Goal: Task Accomplishment & Management: Manage account settings

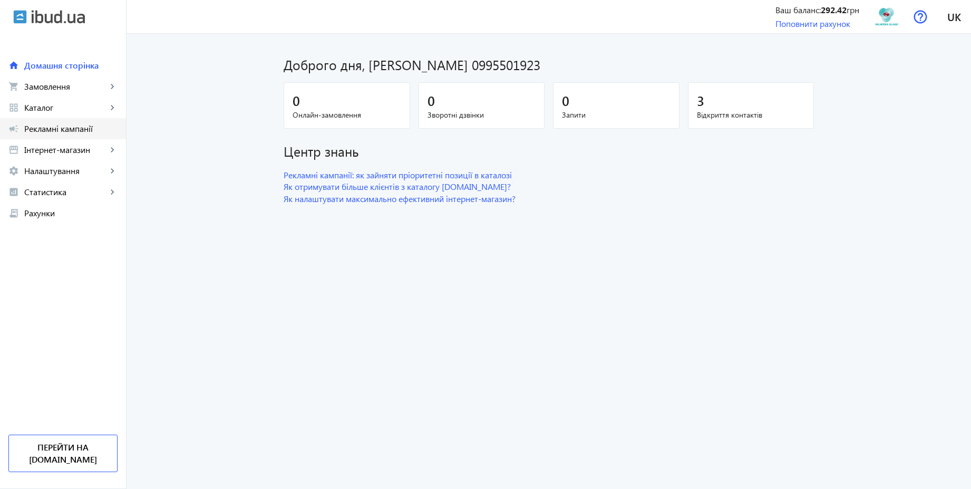
click at [63, 130] on span "Рекламні кампанії" at bounding box center [70, 128] width 93 height 11
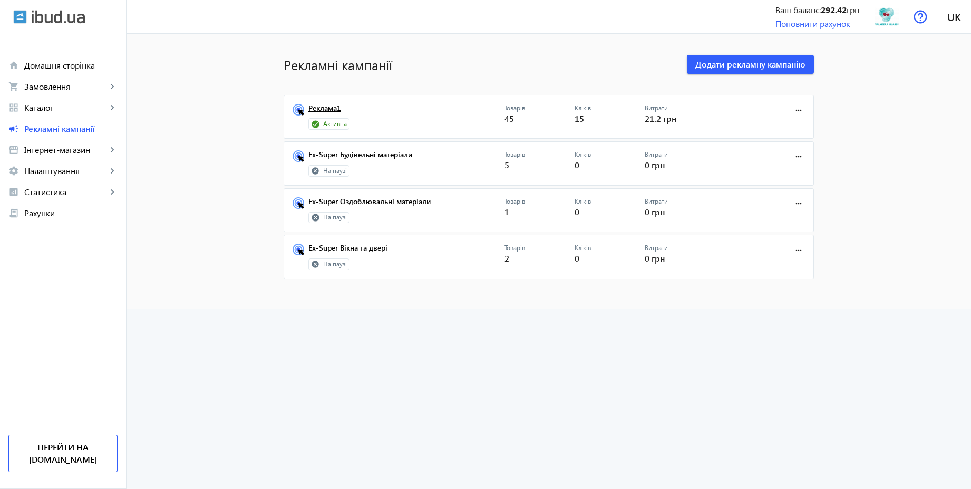
click at [329, 105] on link "Реклама1" at bounding box center [406, 111] width 196 height 15
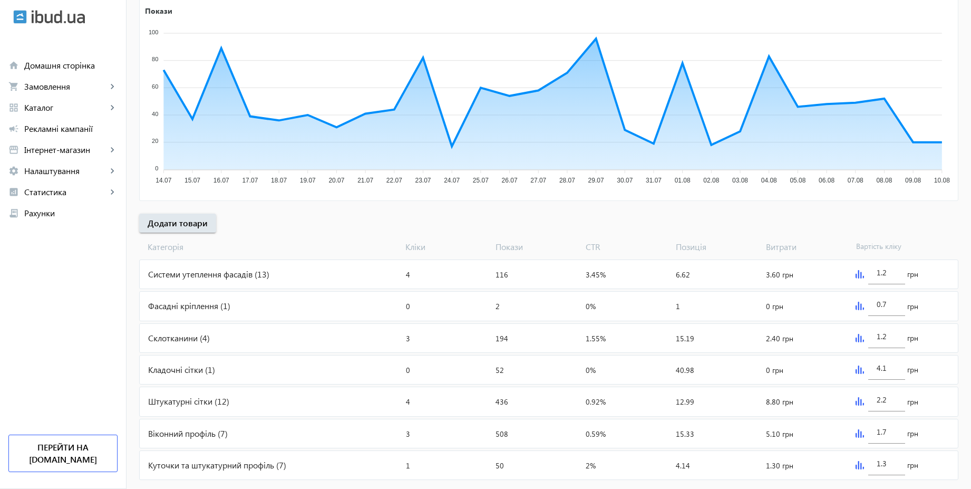
scroll to position [213, 0]
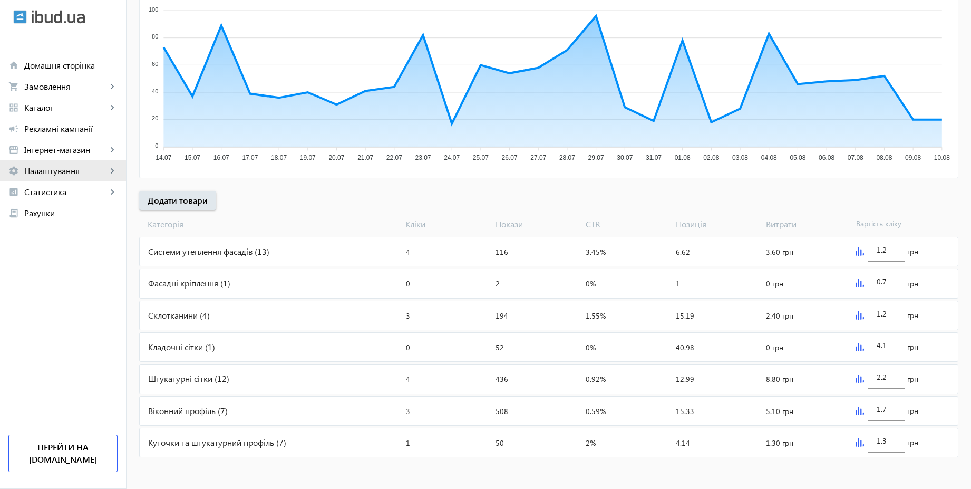
click at [63, 171] on span "Налаштування" at bounding box center [65, 171] width 83 height 11
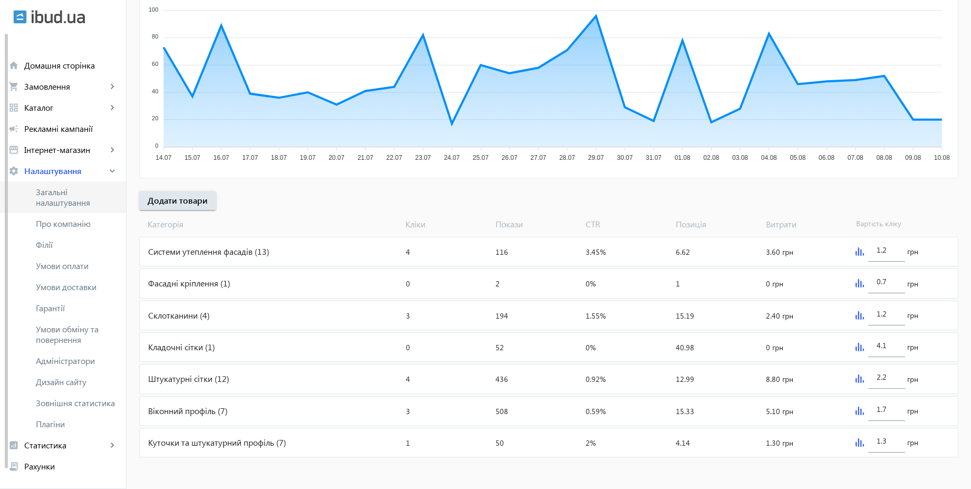
click at [61, 198] on span "Загальні налаштування" at bounding box center [77, 197] width 82 height 21
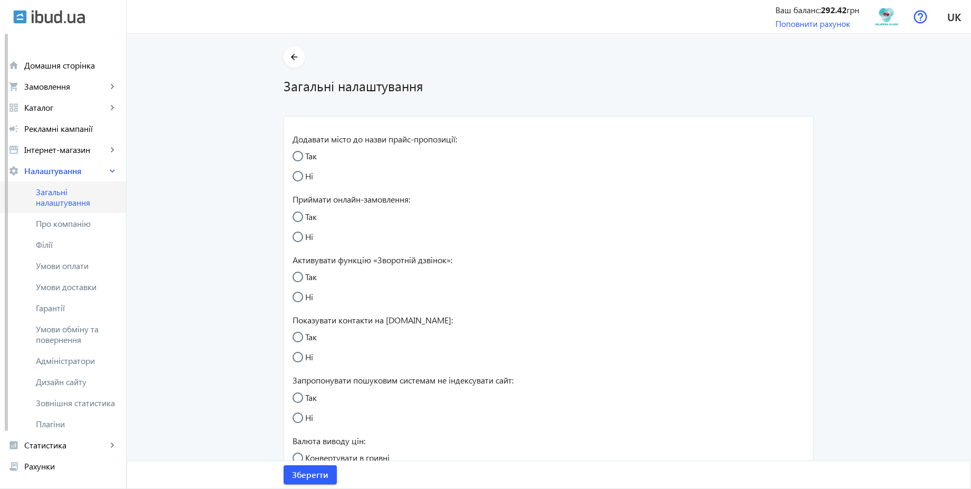
radio input "true"
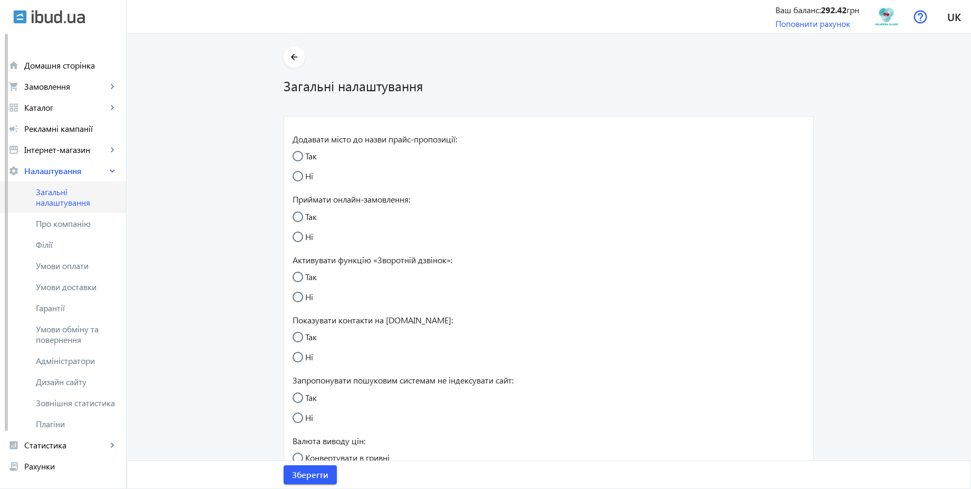
radio input "true"
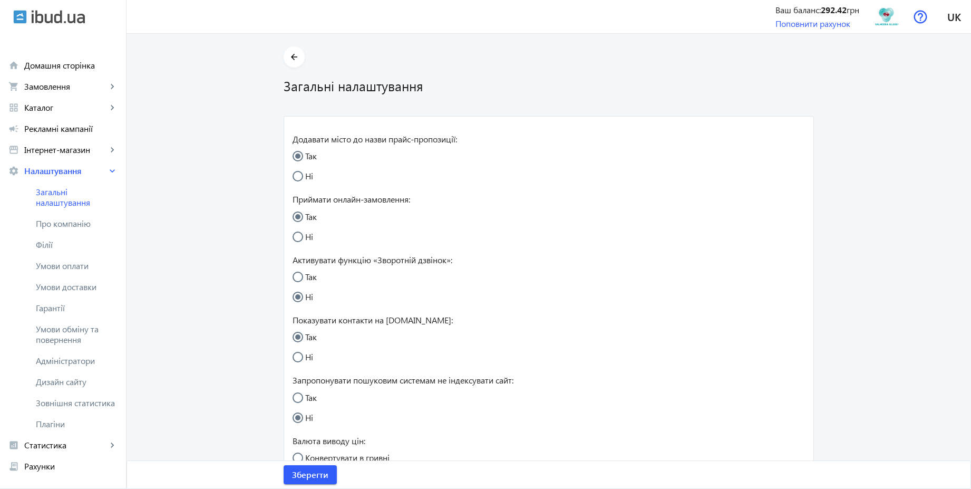
click at [296, 276] on input "Так" at bounding box center [303, 282] width 21 height 21
radio input "true"
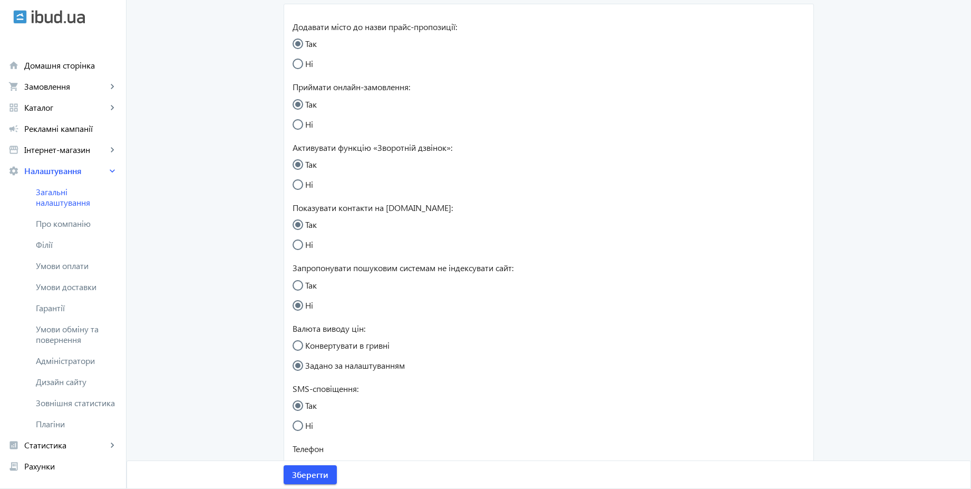
scroll to position [95, 0]
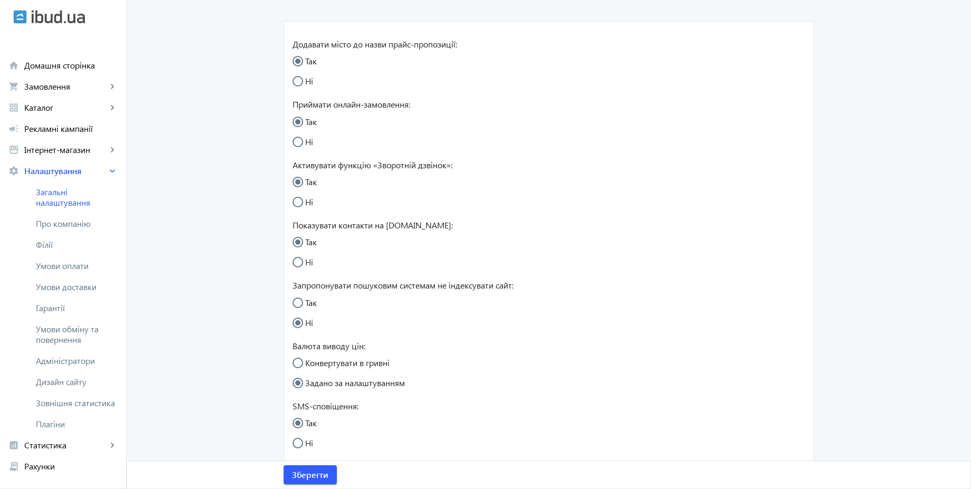
click at [302, 80] on input "Ні" at bounding box center [303, 86] width 21 height 21
radio input "true"
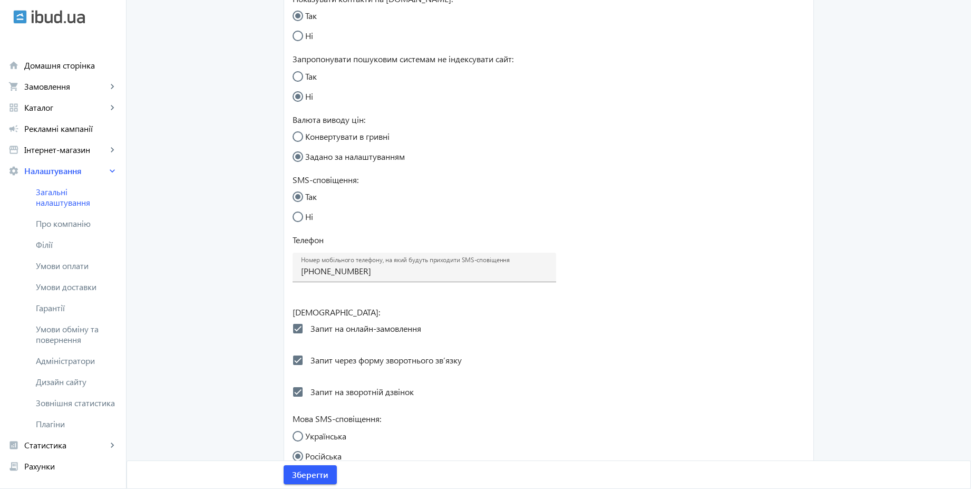
scroll to position [373, 0]
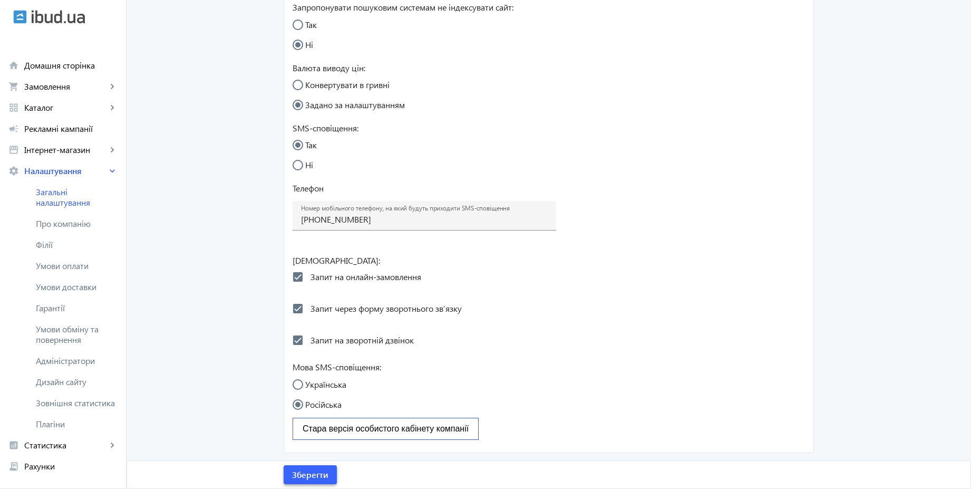
click at [313, 478] on span "Зберегти" at bounding box center [310, 475] width 36 height 12
click at [329, 382] on label "Українська" at bounding box center [324, 384] width 43 height 8
click at [314, 382] on input "Українська" at bounding box center [303, 389] width 21 height 21
radio input "true"
click at [306, 475] on span "Зберегти" at bounding box center [310, 475] width 36 height 12
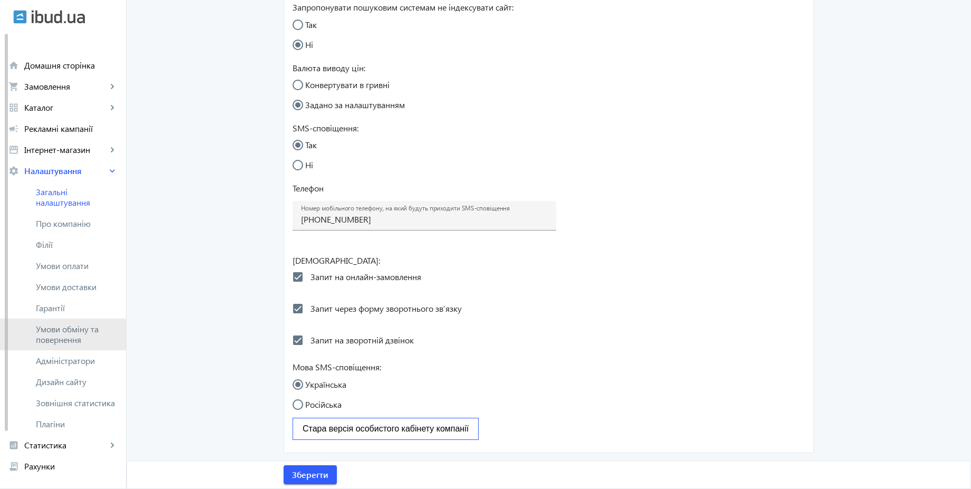
click at [77, 327] on span "Умови обміну та повернення" at bounding box center [77, 334] width 82 height 21
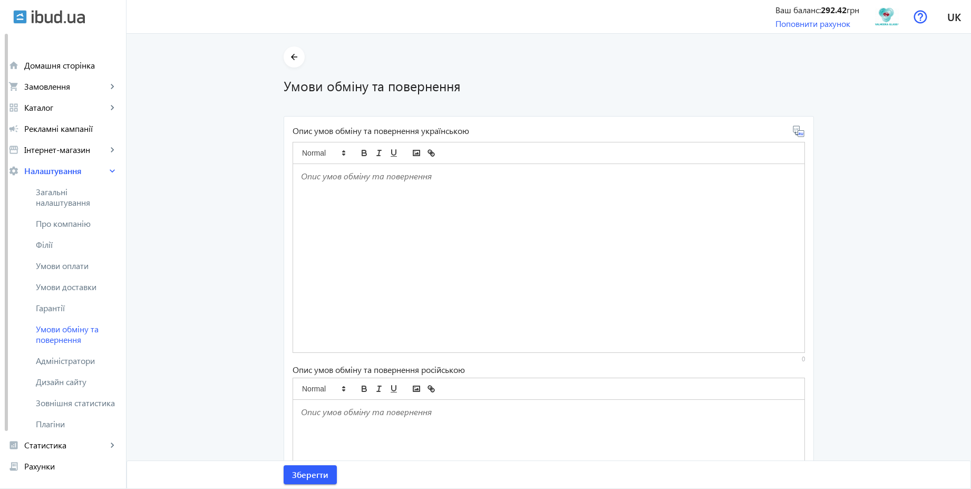
click at [391, 204] on div at bounding box center [549, 258] width 512 height 188
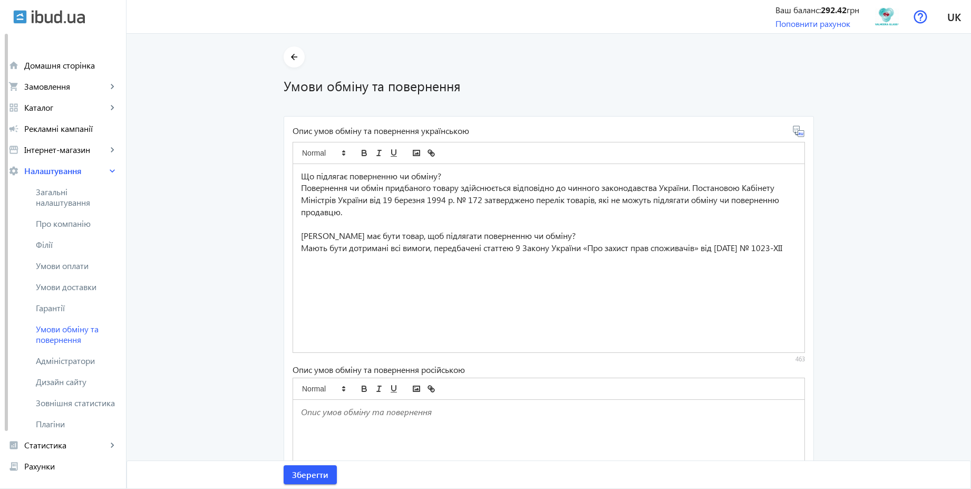
click at [798, 136] on icon at bounding box center [799, 131] width 13 height 13
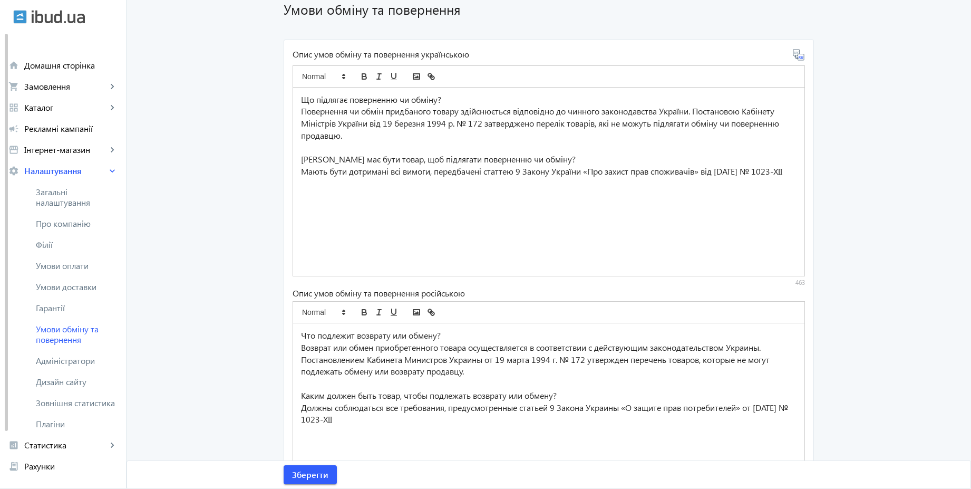
scroll to position [162, 0]
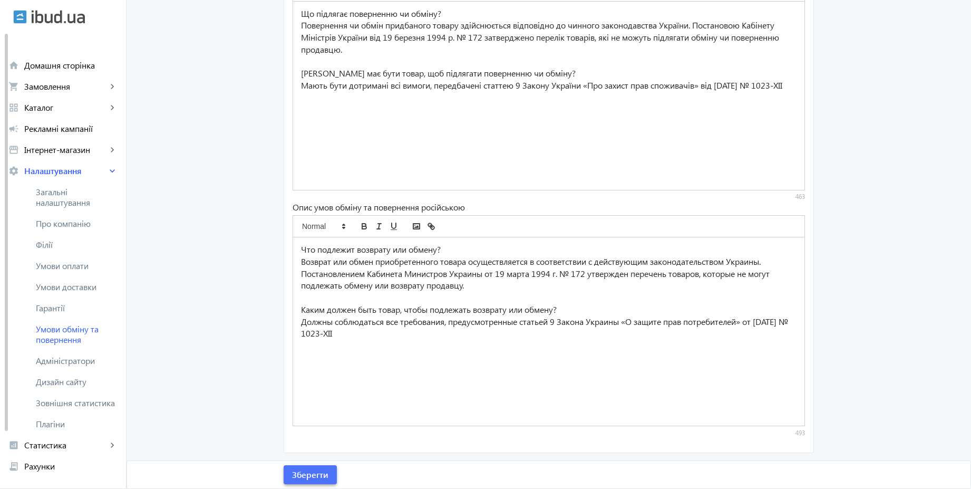
click at [324, 471] on span "Зберегти" at bounding box center [310, 475] width 36 height 12
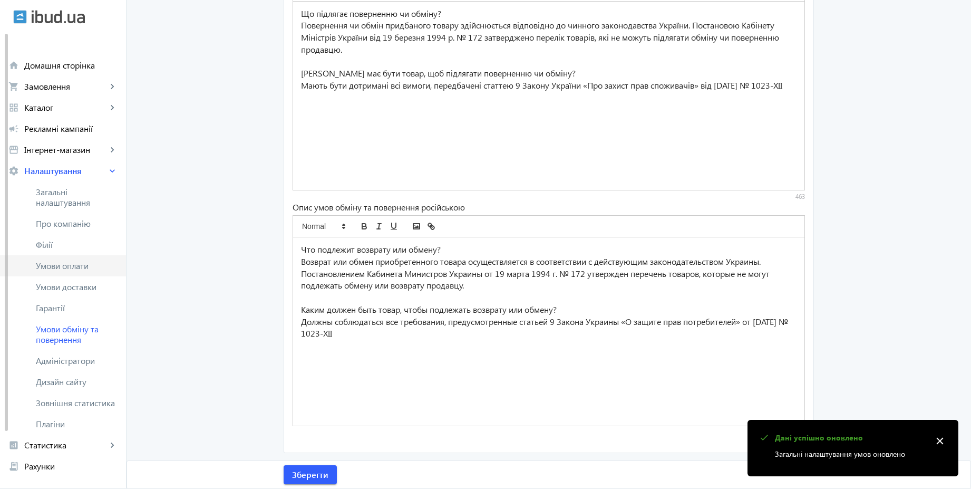
click at [82, 266] on span "Умови оплати" at bounding box center [77, 266] width 82 height 11
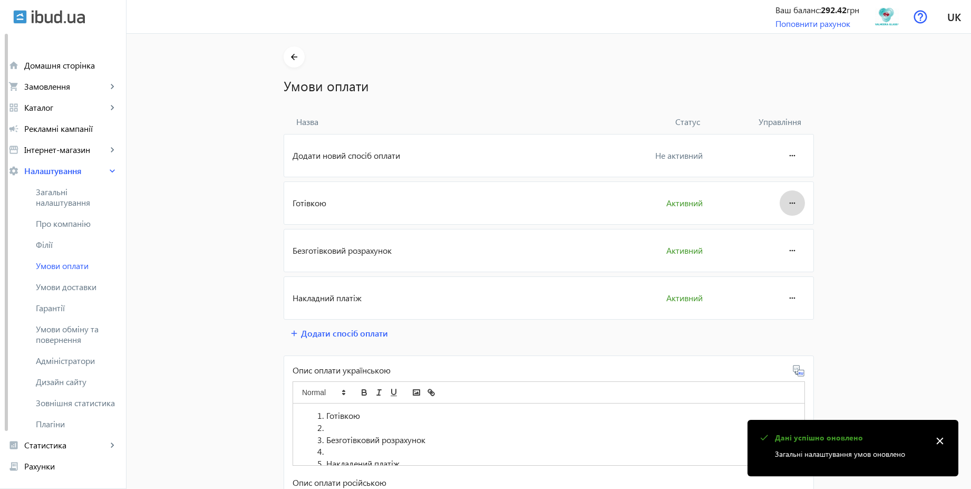
click at [795, 199] on mat-icon "more_horiz" at bounding box center [792, 202] width 13 height 25
click at [769, 232] on span "Редагувати" at bounding box center [772, 232] width 42 height 8
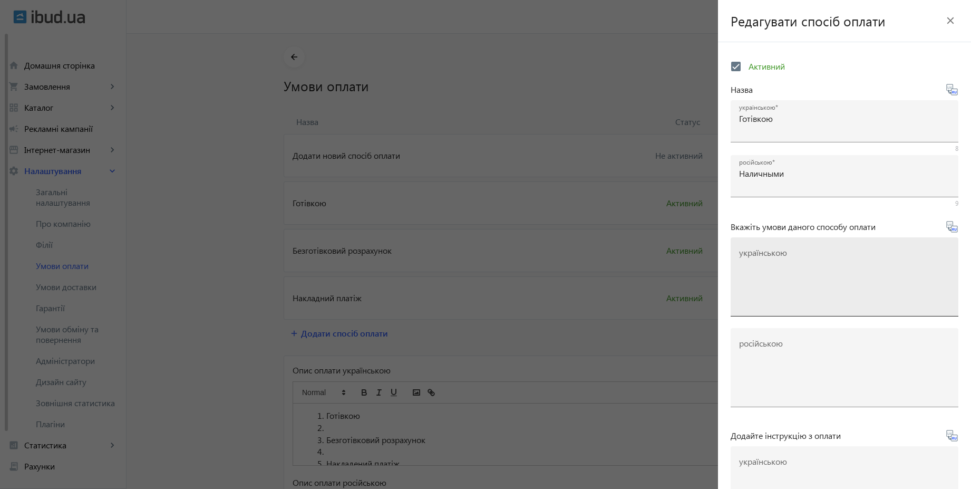
drag, startPoint x: 748, startPoint y: 259, endPoint x: 754, endPoint y: 258, distance: 5.4
click at [748, 259] on textarea "українською" at bounding box center [844, 281] width 211 height 62
paste textarea "Оплачуйте замовлення готівкою при отриманні товару в нашому офісі чи у кур'єра"
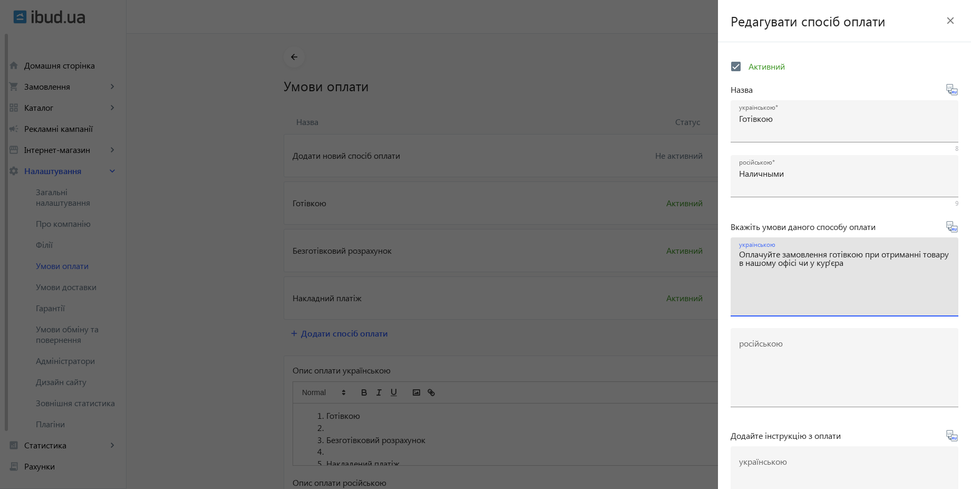
type textarea "Оплачуйте замовлення готівкою при отриманні товару в нашому офісі чи у кур'єра"
click at [950, 227] on icon at bounding box center [952, 226] width 13 height 13
type textarea "Оплачивайте заказ наличными при получении товара в нашем офисе или у курьера"
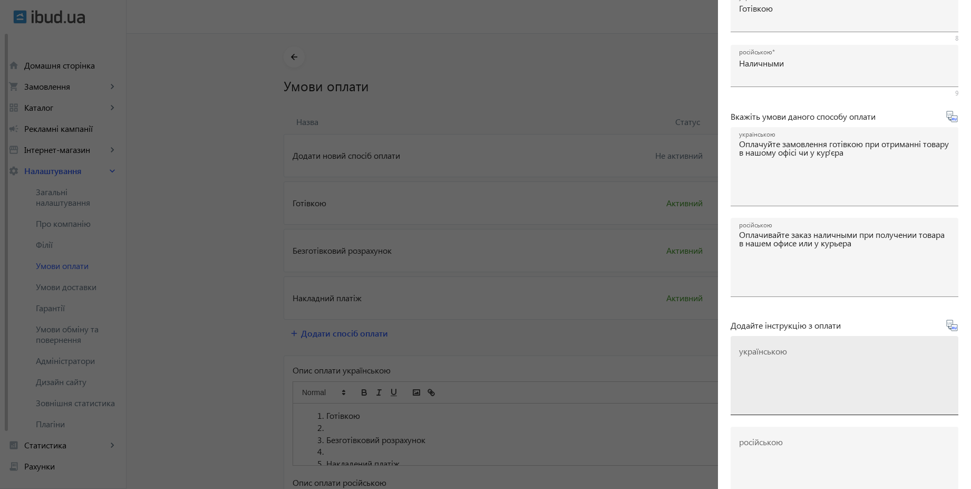
scroll to position [175, 0]
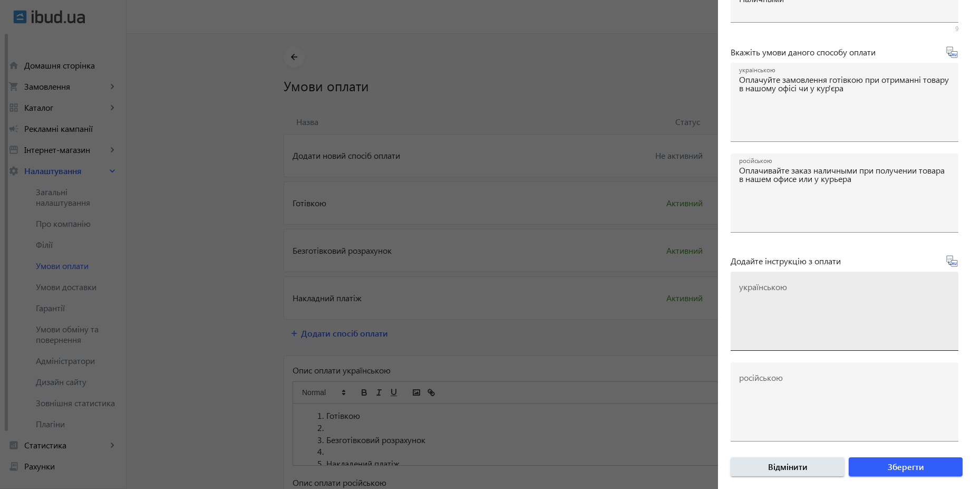
click at [862, 292] on textarea "українською" at bounding box center [844, 315] width 211 height 62
paste textarea "Оплатіть замовлення готівкою при отриманні товару"
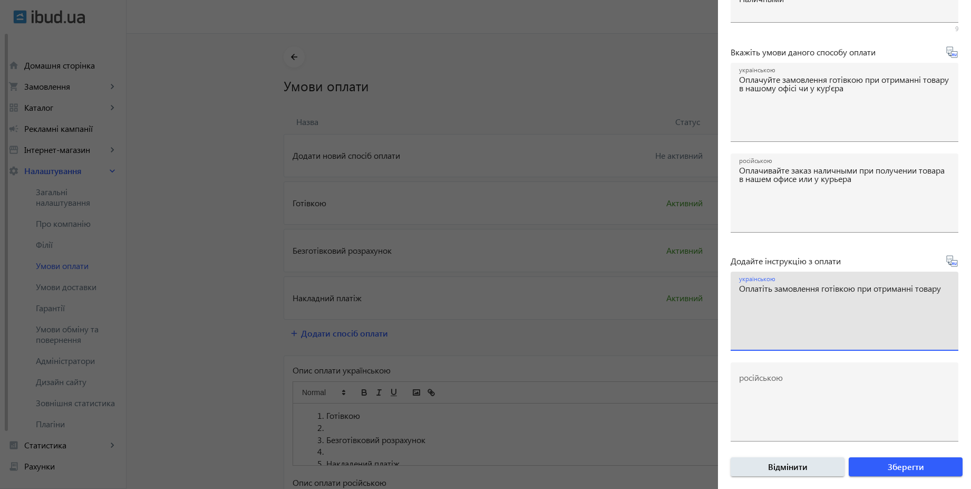
type textarea "Оплатіть замовлення готівкою при отриманні товару"
click at [949, 265] on icon at bounding box center [952, 261] width 13 height 13
type textarea "Оплатите заказ наличными при получении товара"
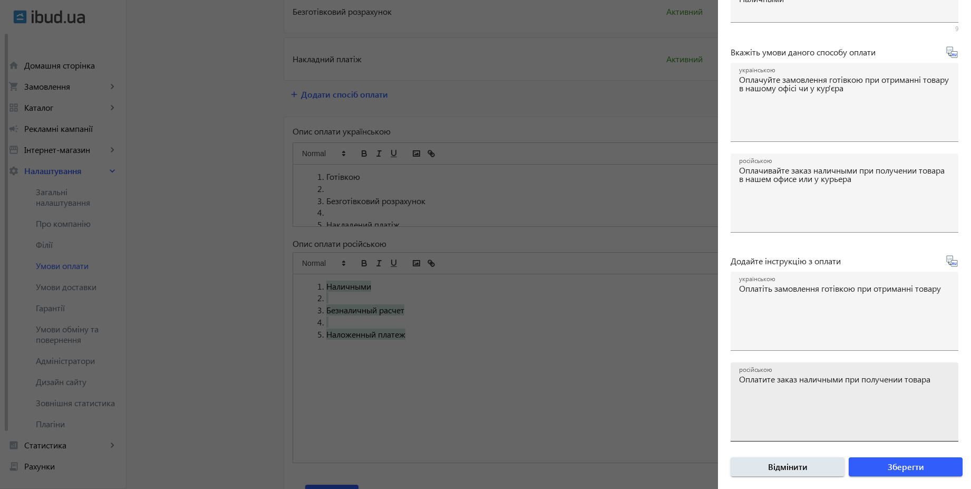
scroll to position [305, 0]
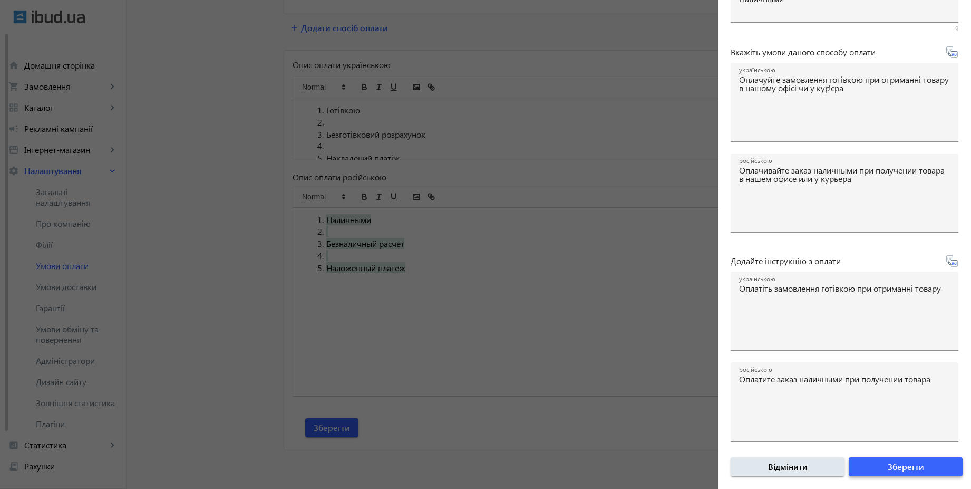
click at [904, 467] on span "Зберегти" at bounding box center [906, 467] width 36 height 12
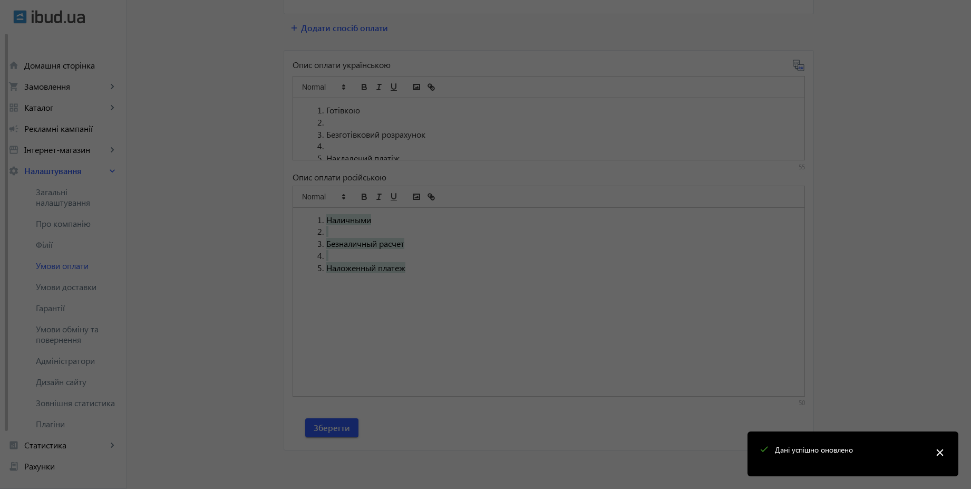
scroll to position [0, 0]
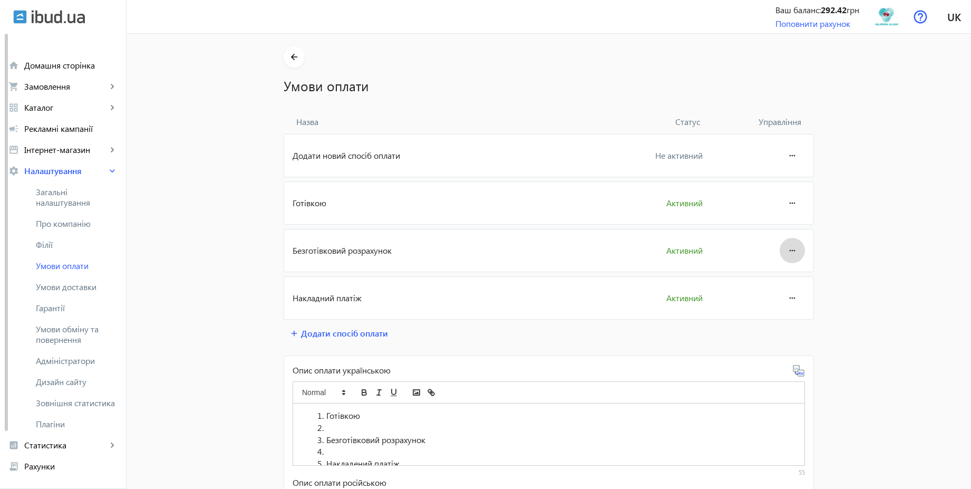
click at [786, 239] on mat-icon "more_horiz" at bounding box center [792, 250] width 13 height 25
click at [770, 279] on span "Редагувати" at bounding box center [772, 280] width 42 height 8
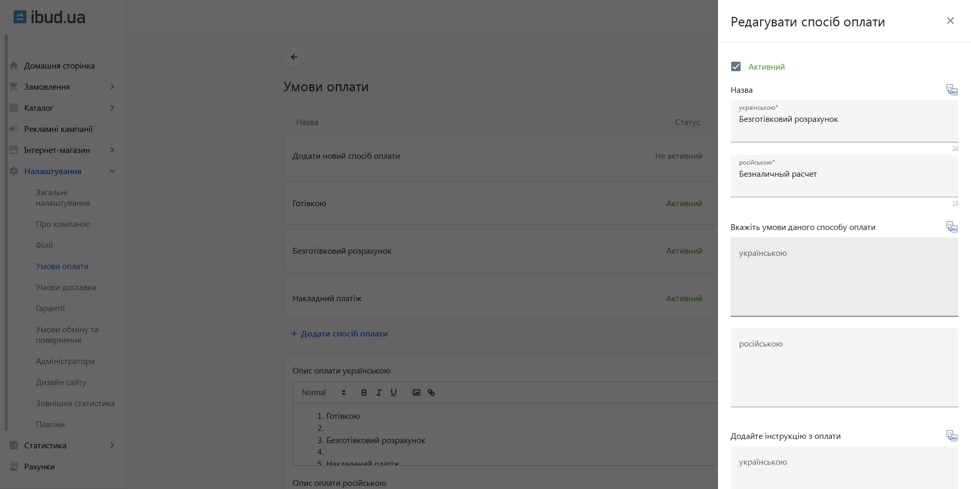
click at [827, 257] on textarea "українською" at bounding box center [844, 281] width 211 height 62
paste textarea "Оплачуйте замовлення переказом із будь-якого банку України чи по реквізитах у с…"
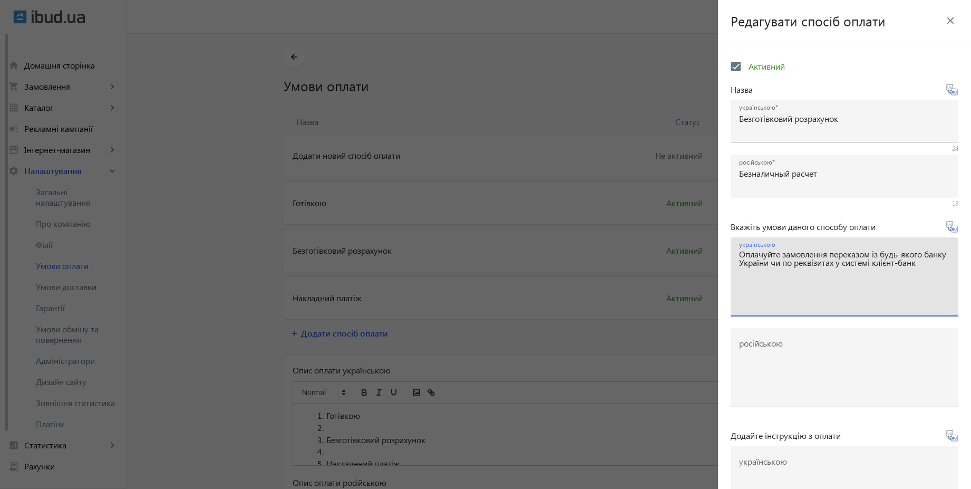
type textarea "Оплачуйте замовлення переказом із будь-якого банку України чи по реквізитах у с…"
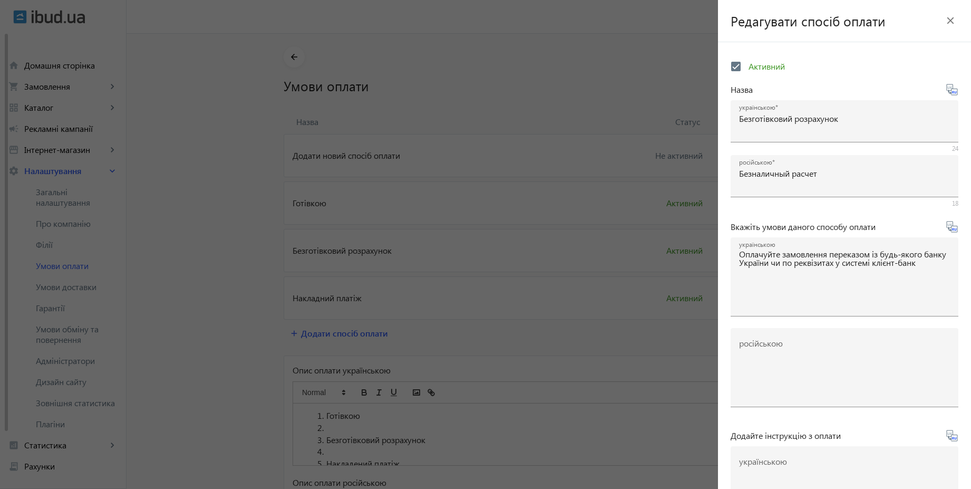
click at [950, 230] on icon at bounding box center [952, 226] width 13 height 13
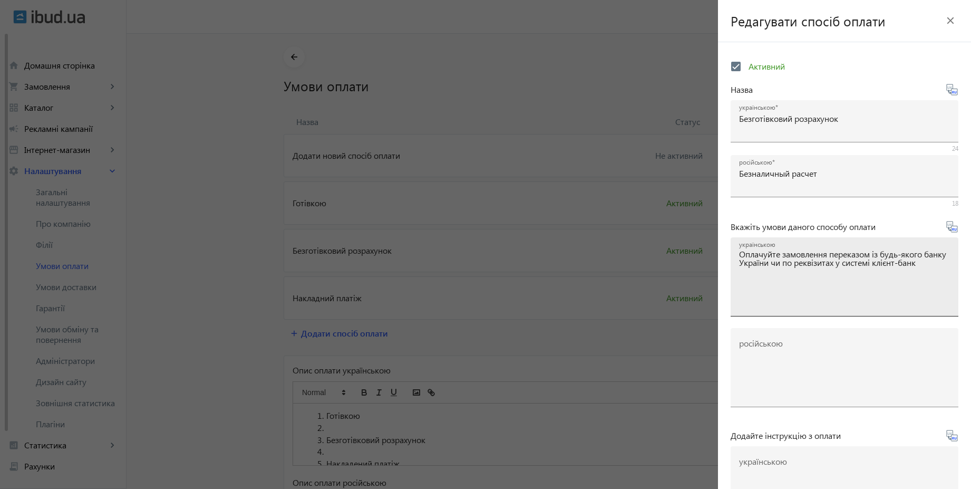
type textarea "Оплачивайте заказ переводом из любого банка или по реквизитам в системе клиент-…"
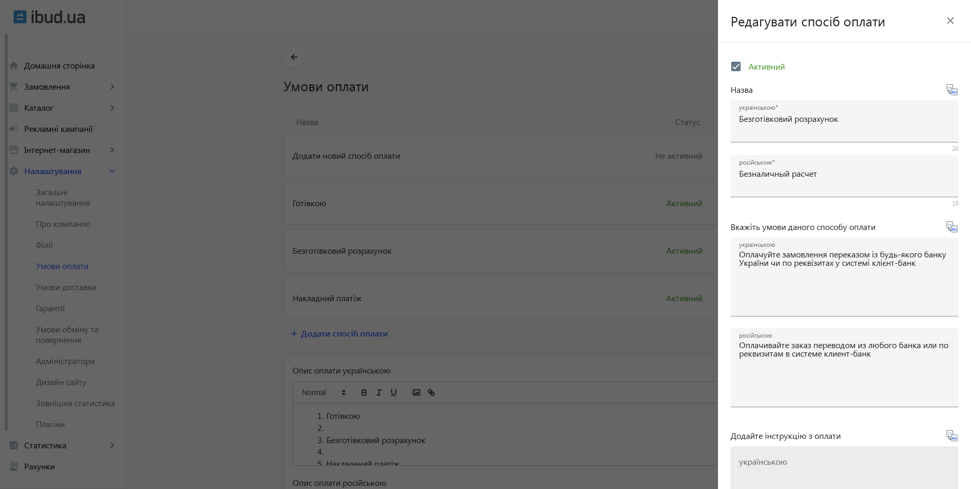
click at [787, 459] on mat-label "українською" at bounding box center [763, 461] width 48 height 11
click at [787, 459] on textarea "українською" at bounding box center [844, 490] width 211 height 62
paste textarea "Оплатіть замовлення згідно реквізитів рахунка-фактури"
type textarea "Оплатіть замовлення згідно реквізитів рахунка-фактури"
click at [949, 439] on icon at bounding box center [952, 435] width 13 height 13
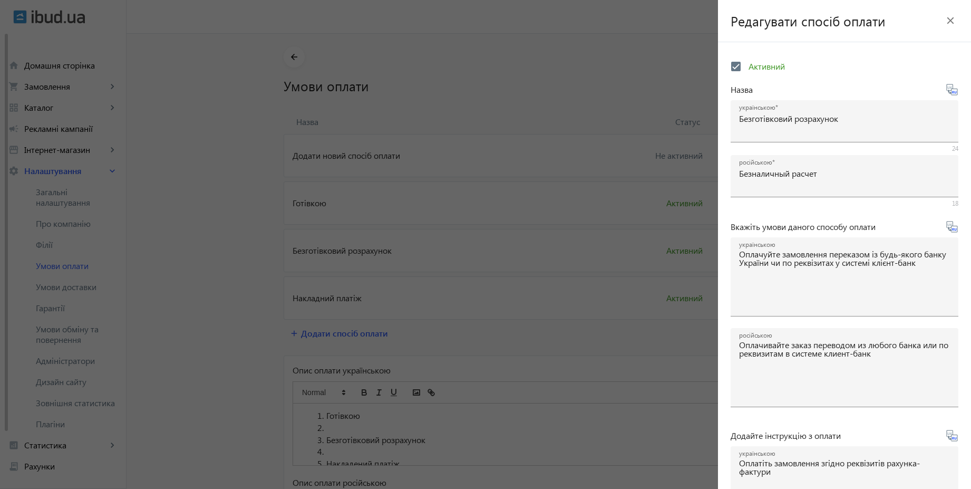
type textarea "Оплатите заказ согласно реквизитам счета-фактуры"
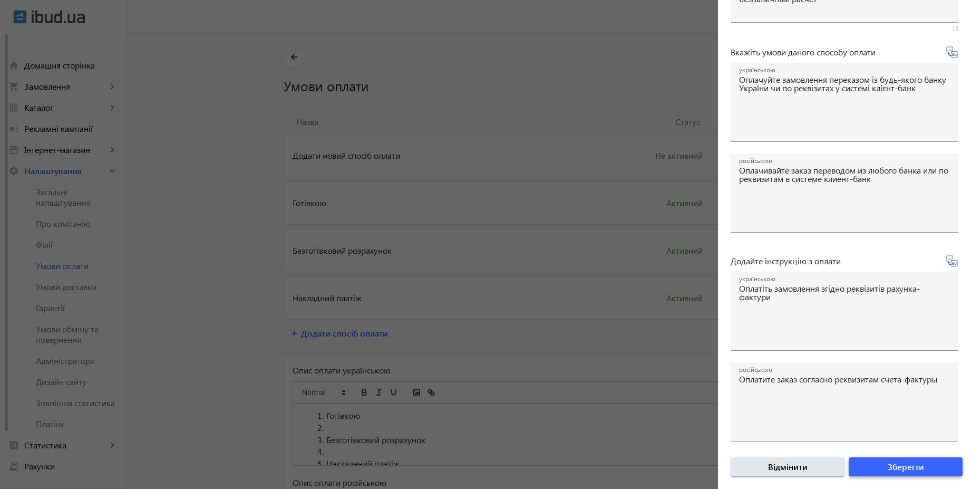
click at [907, 470] on span "Зберегти" at bounding box center [906, 467] width 36 height 12
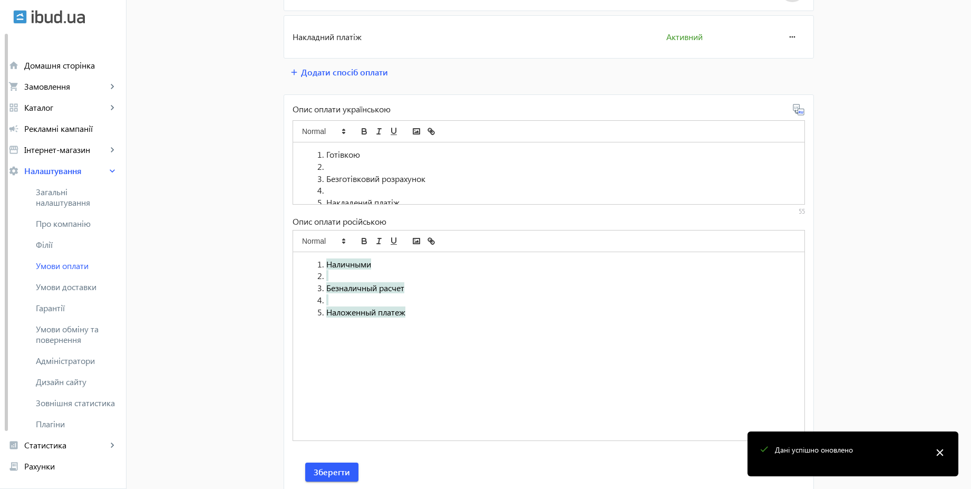
scroll to position [305, 0]
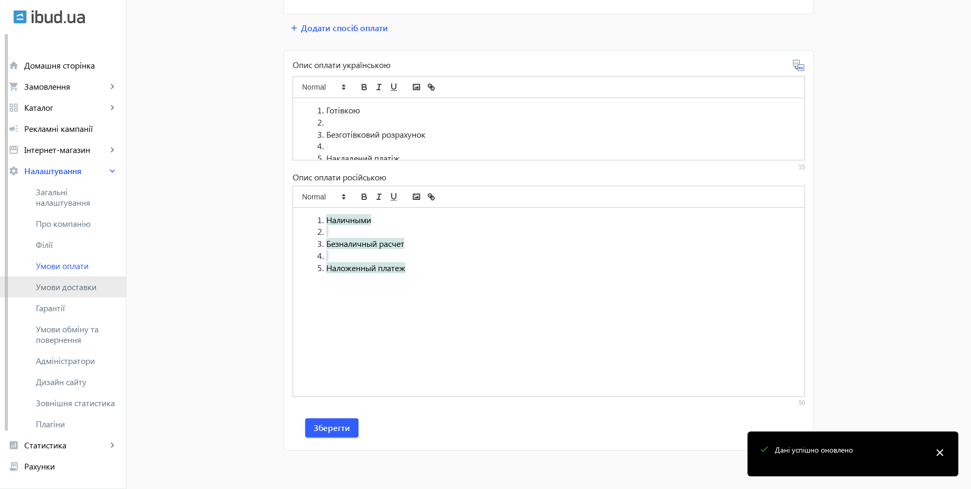
click at [83, 284] on span "Умови доставки" at bounding box center [77, 287] width 82 height 11
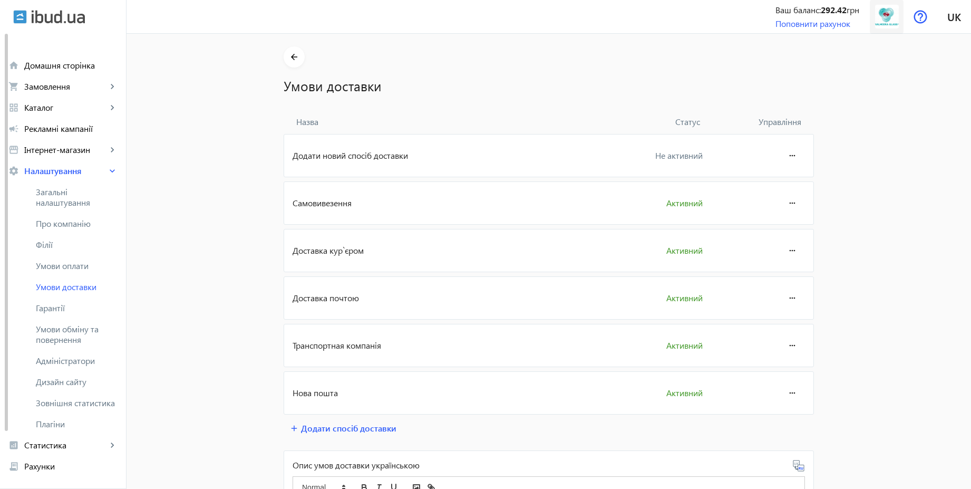
click at [890, 17] on img at bounding box center [887, 17] width 24 height 24
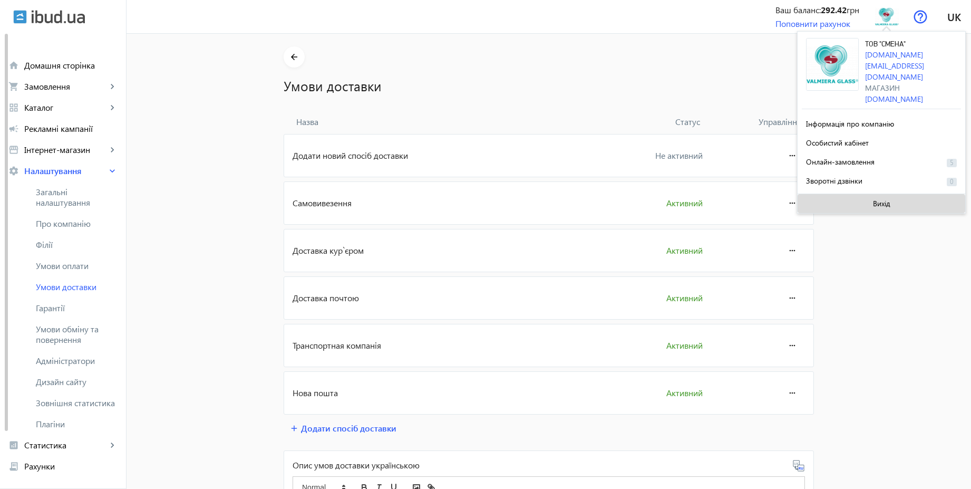
click at [876, 198] on span at bounding box center [882, 203] width 168 height 25
